Goal: Transaction & Acquisition: Purchase product/service

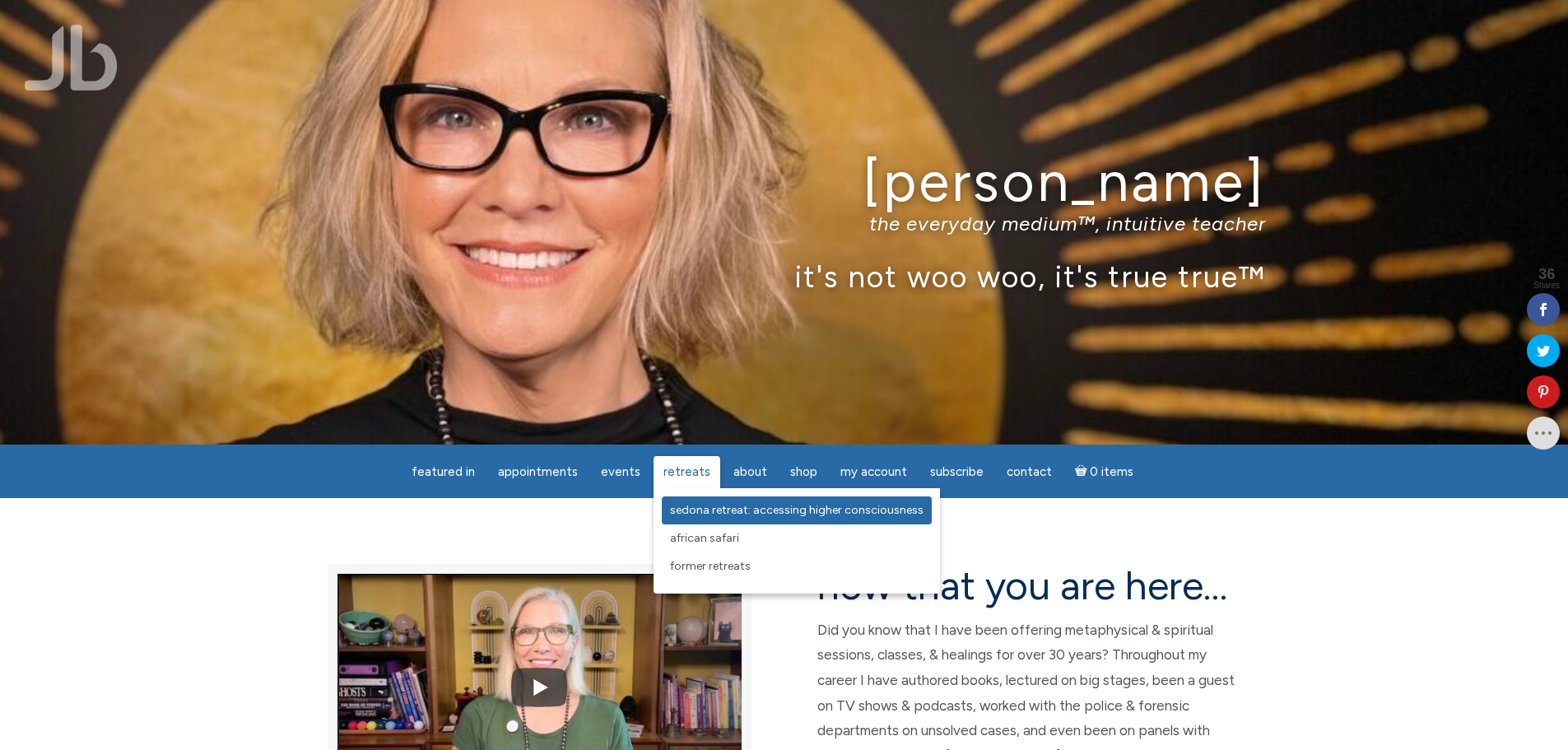
click at [692, 507] on span "Sedona Retreat: Accessing Higher Consciousness" at bounding box center [796, 510] width 253 height 14
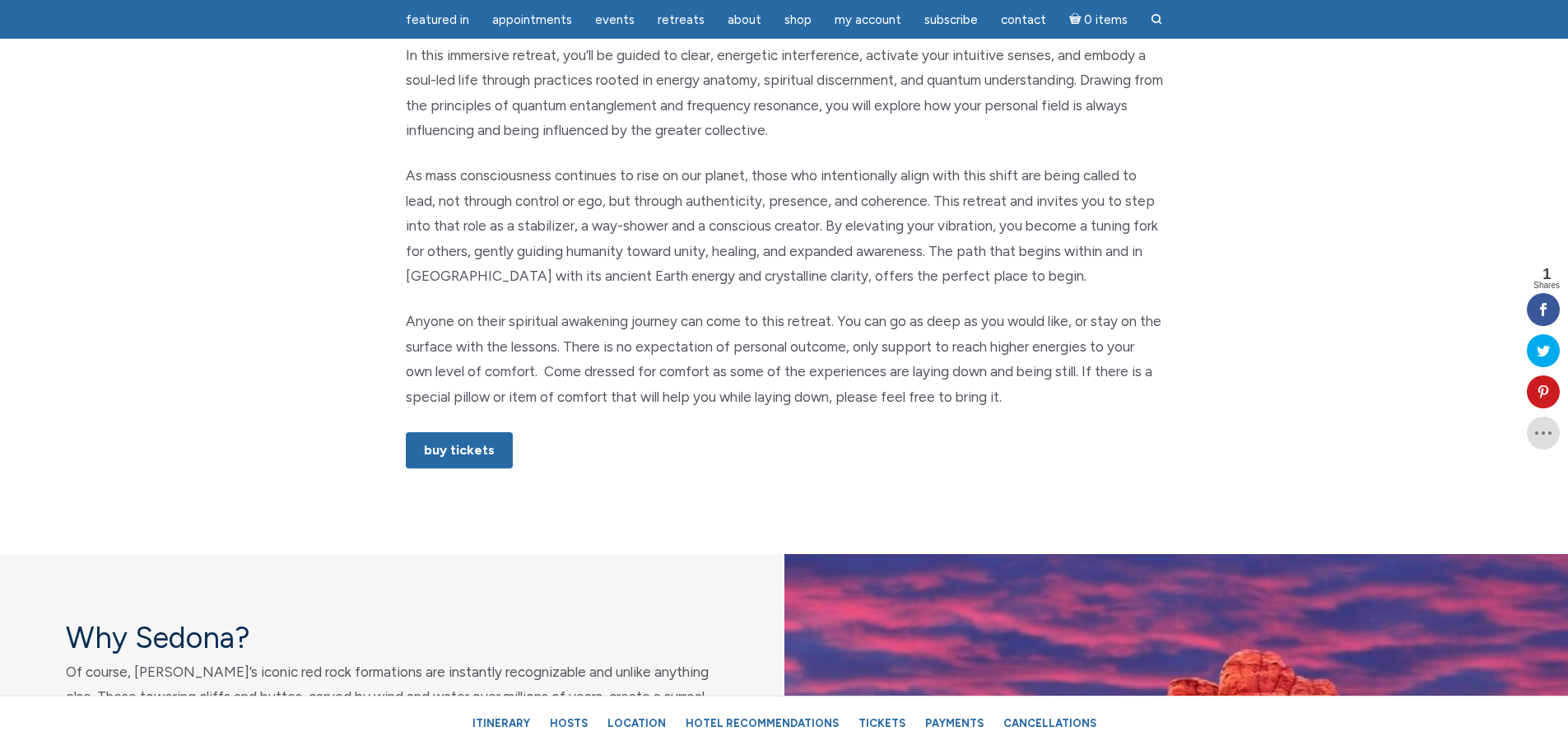
scroll to position [988, 0]
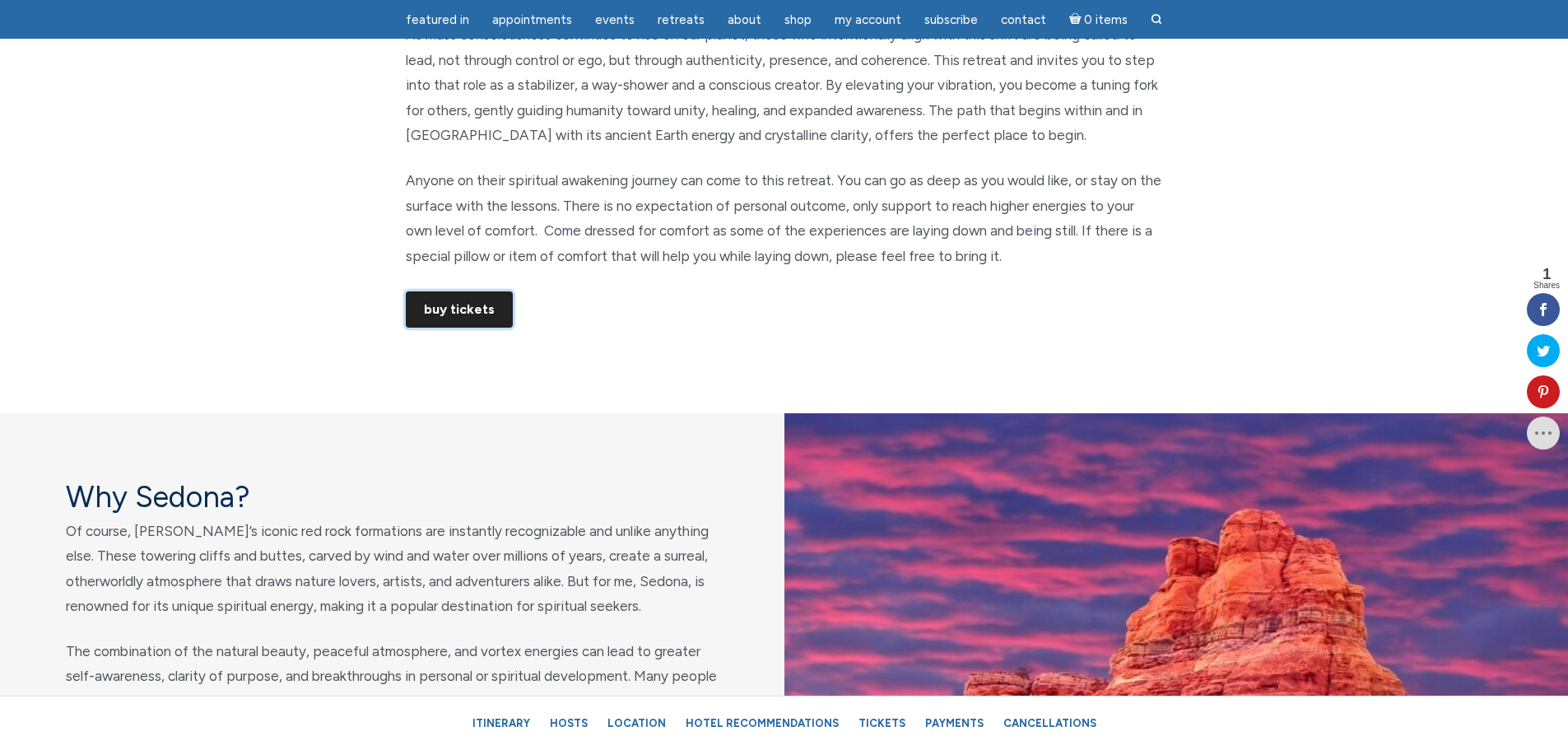
click at [482, 306] on link "Buy Tickets" at bounding box center [459, 309] width 107 height 36
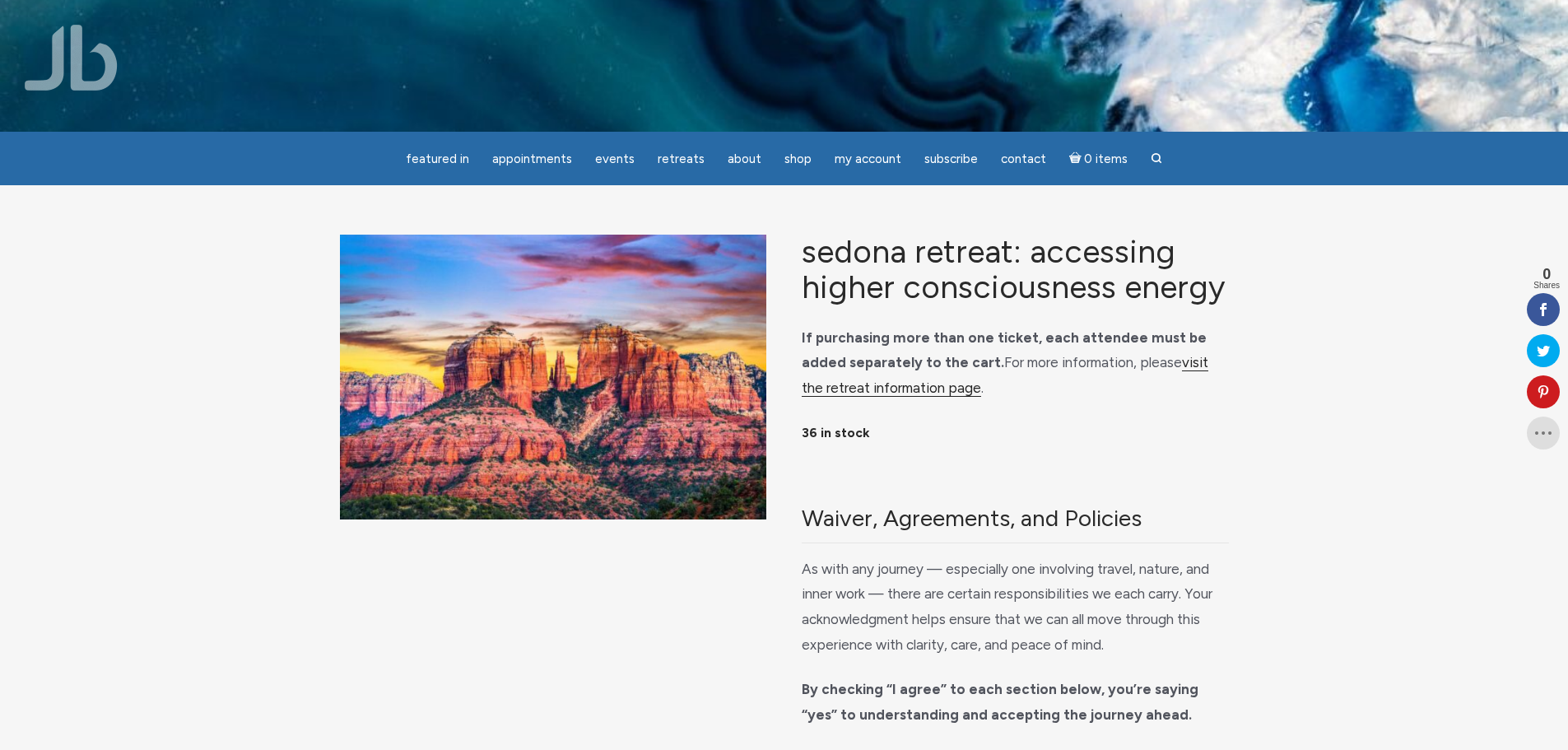
click at [1171, 364] on link "visit the retreat information page" at bounding box center [1005, 375] width 407 height 43
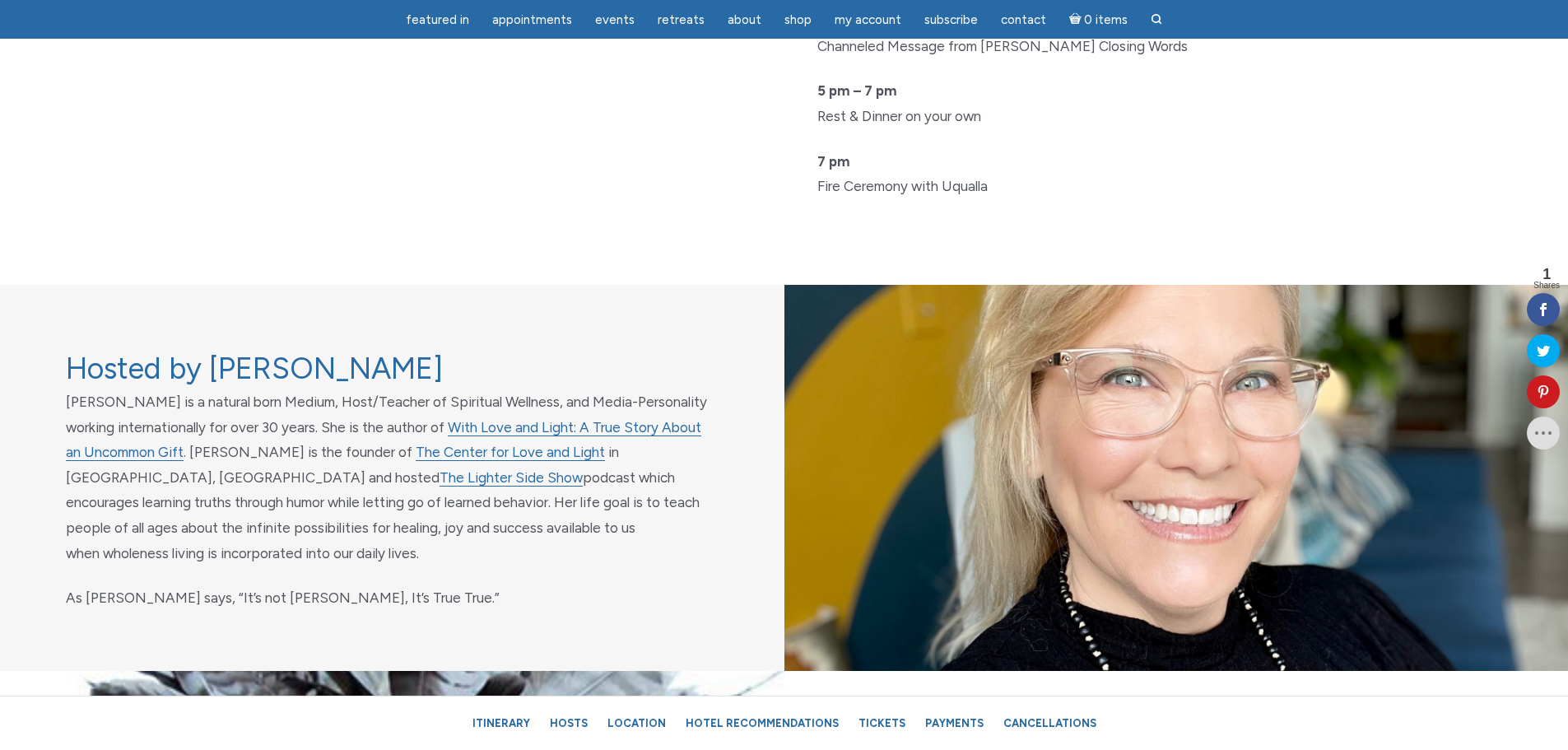
scroll to position [4938, 0]
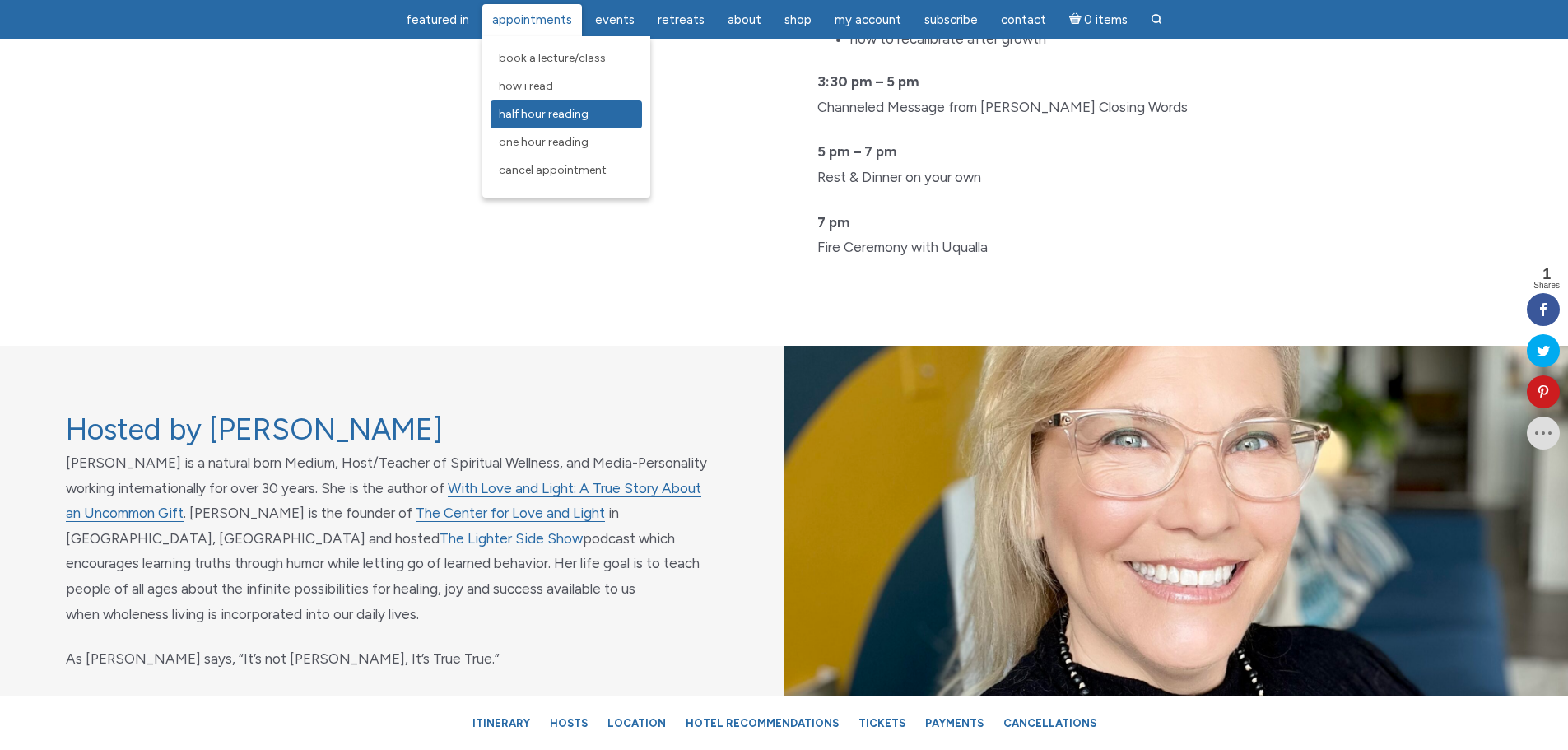
click at [550, 110] on span "Half Hour Reading" at bounding box center [543, 114] width 90 height 14
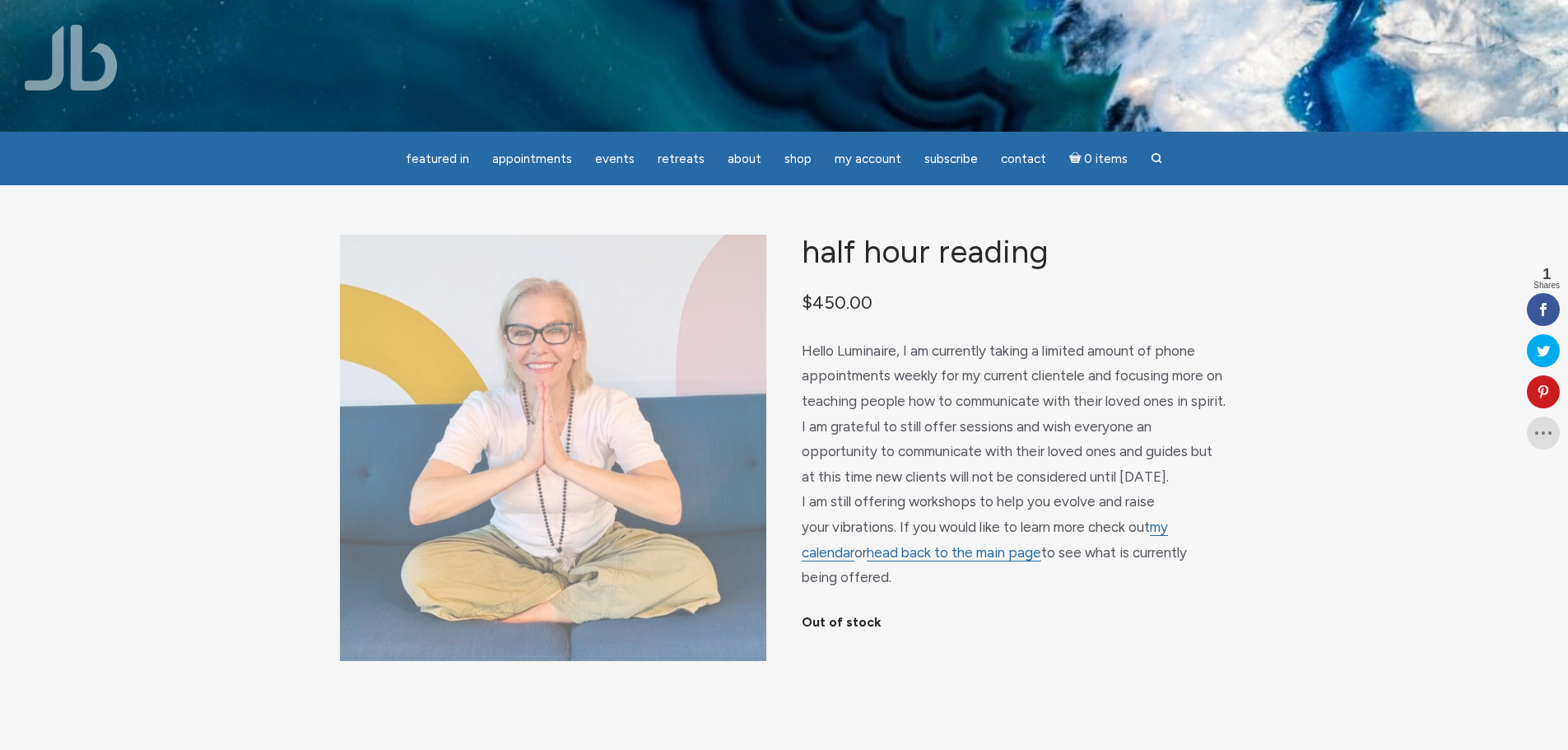
scroll to position [165, 0]
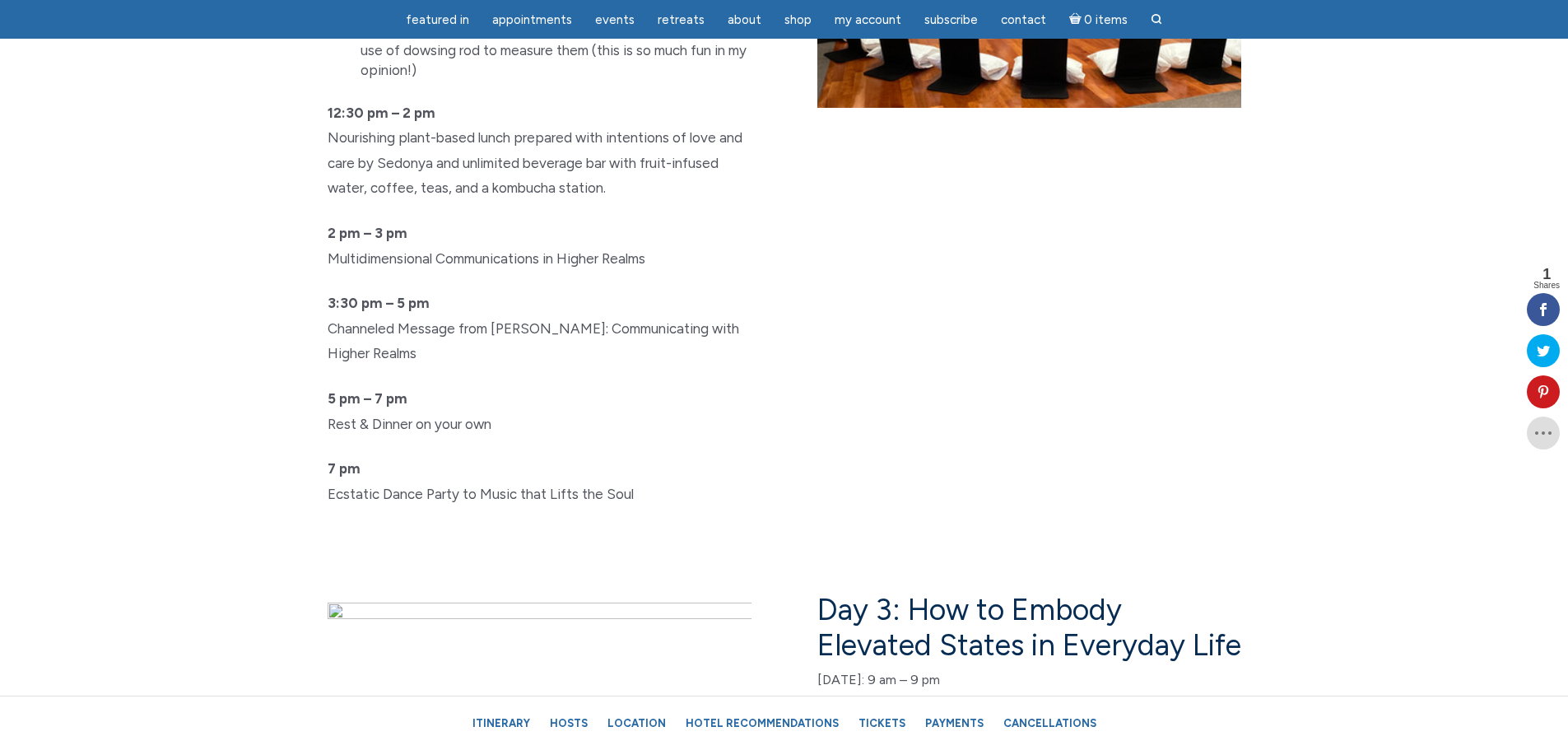
scroll to position [3538, 0]
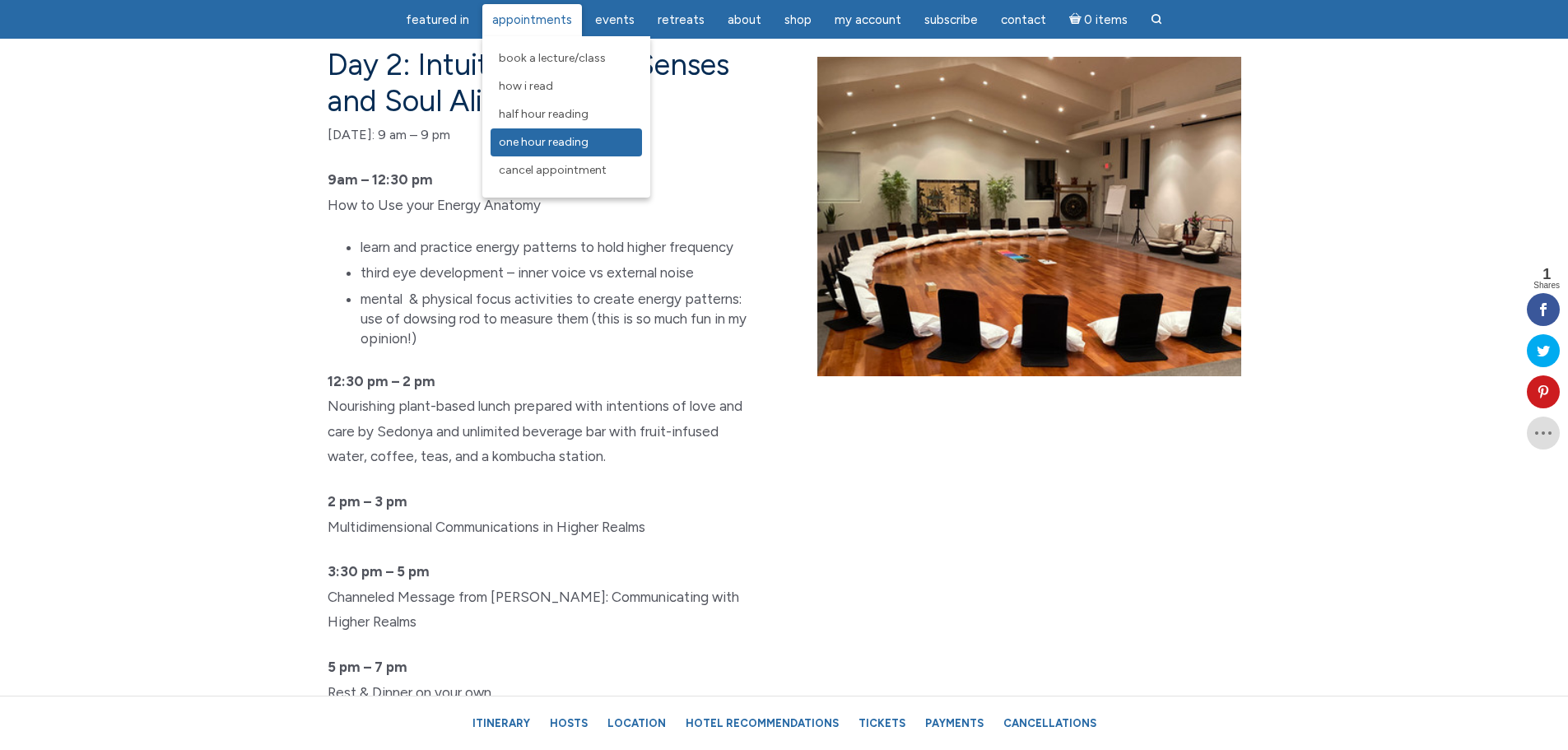
click at [529, 136] on span "One Hour Reading" at bounding box center [543, 142] width 90 height 14
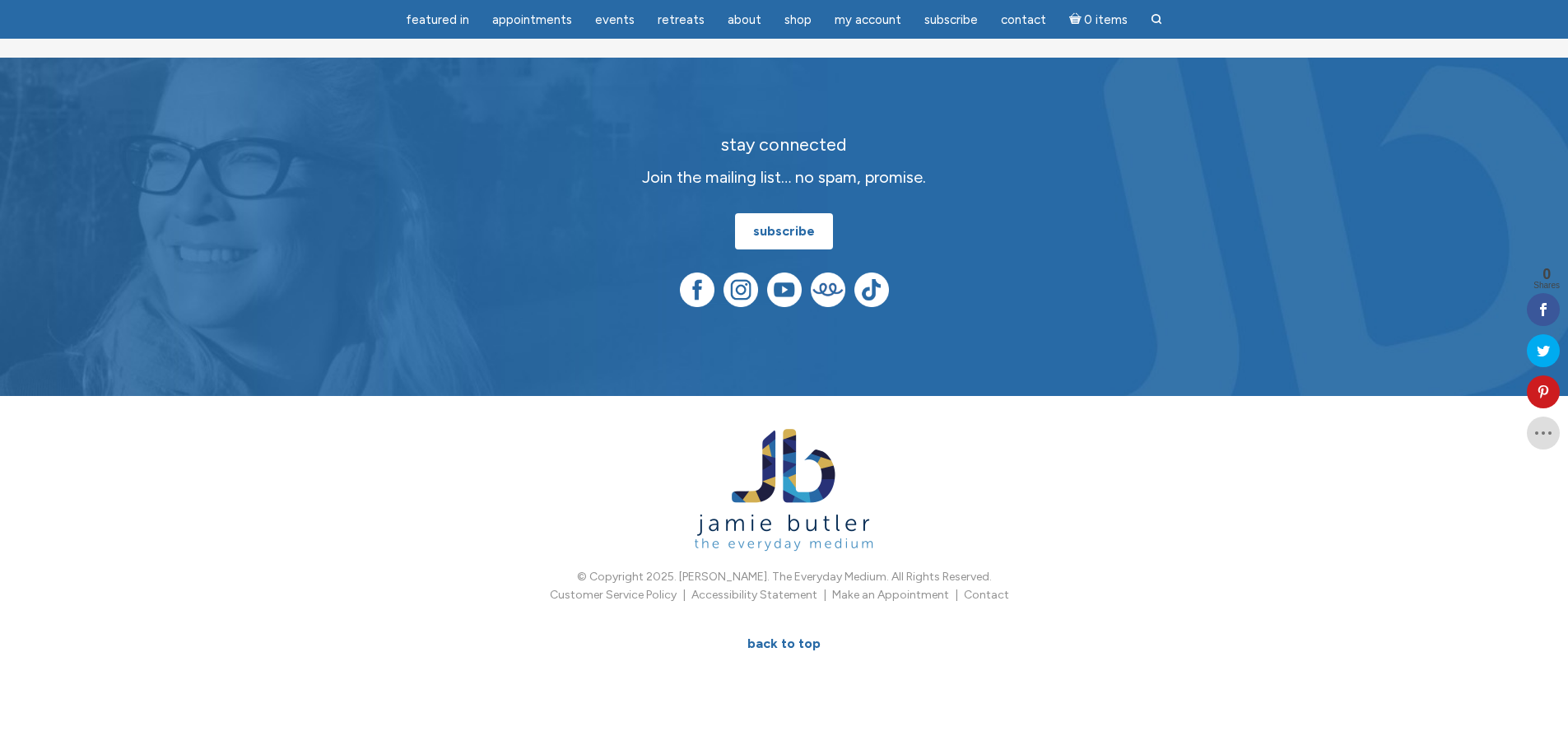
scroll to position [684, 0]
